Goal: Check status

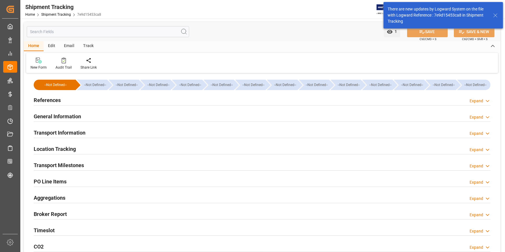
type input "07-05-2025"
click at [54, 100] on h2 "References" at bounding box center [47, 100] width 27 height 8
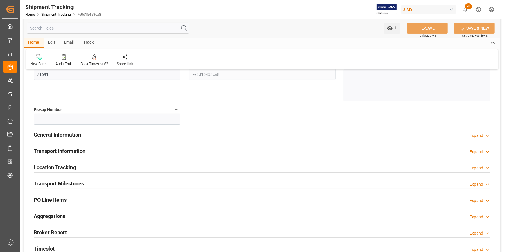
scroll to position [106, 0]
